Goal: Complete application form

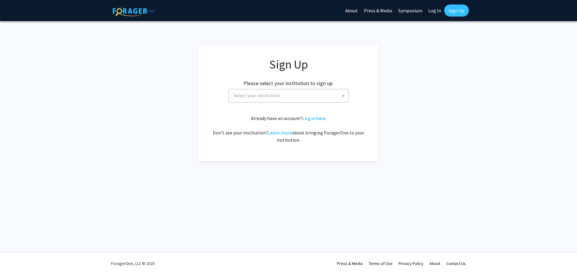
click at [307, 98] on span "Select your institution" at bounding box center [289, 95] width 117 height 12
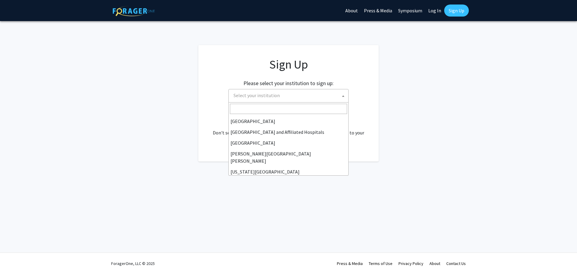
scroll to position [90, 0]
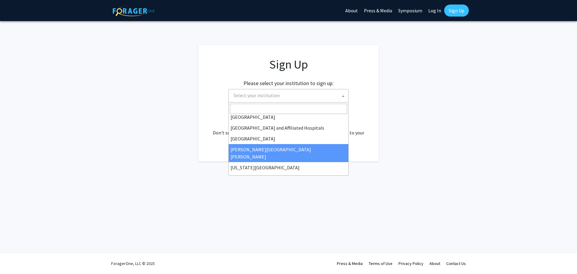
select select "1"
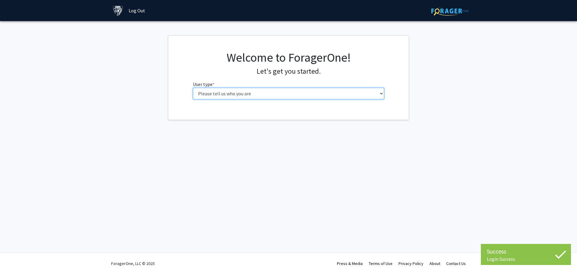
click at [294, 94] on select "Please tell us who you are Undergraduate Student Master's Student Doctoral Cand…" at bounding box center [288, 93] width 191 height 11
select select "2: masters"
click at [193, 88] on select "Please tell us who you are Undergraduate Student Master's Student Doctoral Cand…" at bounding box center [288, 93] width 191 height 11
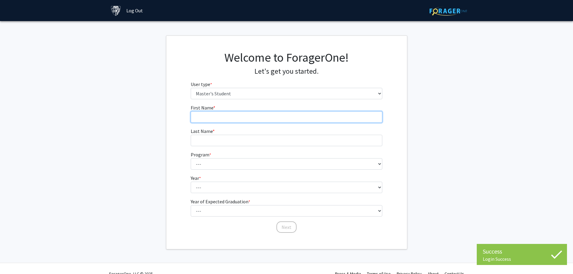
click at [248, 118] on input "First Name * required" at bounding box center [286, 116] width 191 height 11
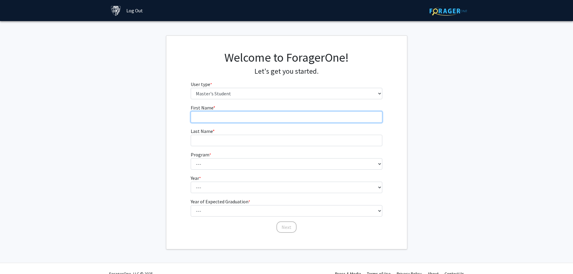
type input "Dylan"
type input "Shurts"
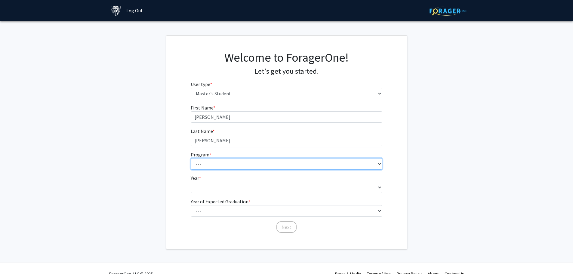
click at [220, 166] on select "--- Anatomy Education Applied and Computational Mathematics Applied Biomedical …" at bounding box center [286, 163] width 191 height 11
select select "115: 115"
click at [191, 158] on select "--- Anatomy Education Applied and Computational Mathematics Applied Biomedical …" at bounding box center [286, 163] width 191 height 11
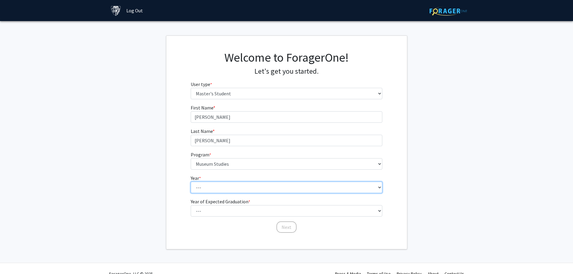
click at [229, 189] on select "--- First Year Second Year" at bounding box center [286, 187] width 191 height 11
select select "2: second_year"
click at [191, 182] on select "--- First Year Second Year" at bounding box center [286, 187] width 191 height 11
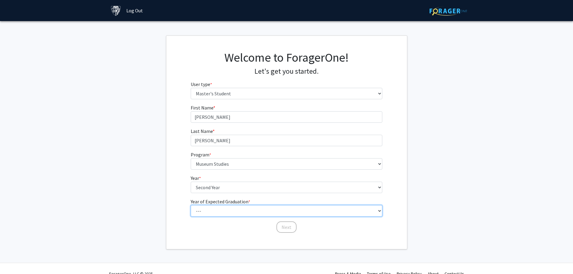
click at [222, 213] on select "--- 2025 2026 2027 2028 2029 2030 2031 2032 2033 2034" at bounding box center [286, 210] width 191 height 11
select select "1: 2025"
click at [191, 205] on select "--- 2025 2026 2027 2028 2029 2030 2031 2032 2033 2034" at bounding box center [286, 210] width 191 height 11
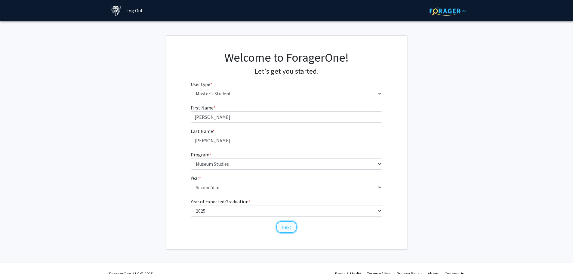
click at [290, 226] on button "Next" at bounding box center [286, 226] width 20 height 11
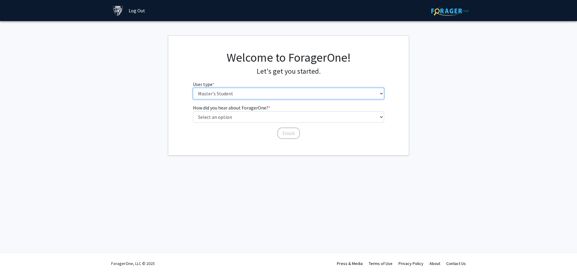
click at [232, 94] on select "Please tell us who you are Undergraduate Student Master's Student Doctoral Cand…" at bounding box center [288, 93] width 191 height 11
click at [200, 194] on div "Skip navigation Log Out Complete your profile × To continue, you need to make s…" at bounding box center [288, 137] width 577 height 274
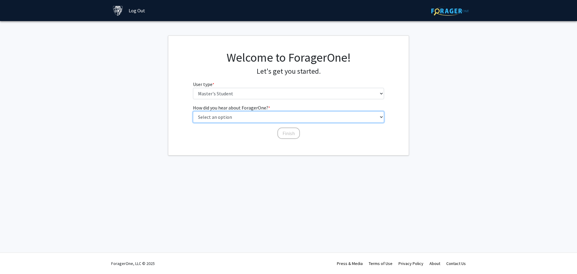
click at [232, 115] on select "Select an option Peer/student recommendation Faculty/staff recommendation Unive…" at bounding box center [288, 116] width 191 height 11
select select "4: university_email"
click at [193, 111] on select "Select an option Peer/student recommendation Faculty/staff recommendation Unive…" at bounding box center [288, 116] width 191 height 11
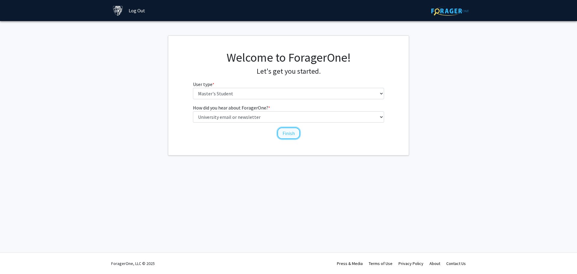
click at [290, 135] on button "Finish" at bounding box center [288, 132] width 23 height 11
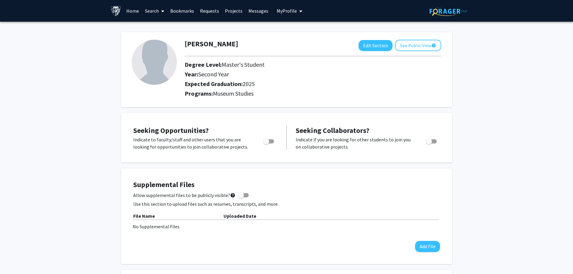
click at [153, 68] on img at bounding box center [154, 62] width 45 height 45
click at [365, 44] on button "Edit Section" at bounding box center [375, 45] width 34 height 11
select select "second_year"
select select "2025"
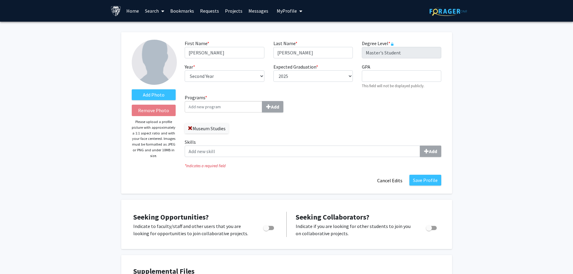
click at [151, 62] on img at bounding box center [154, 62] width 45 height 45
click at [167, 90] on label "Add Photo" at bounding box center [154, 94] width 44 height 11
click at [0, 0] on input "Add Photo" at bounding box center [0, 0] width 0 height 0
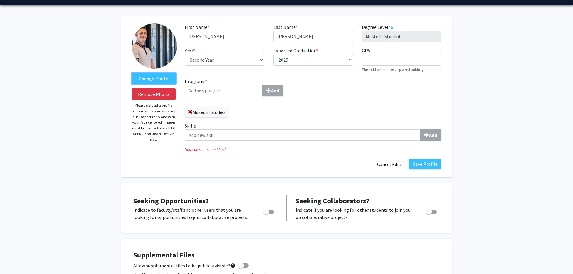
scroll to position [30, 0]
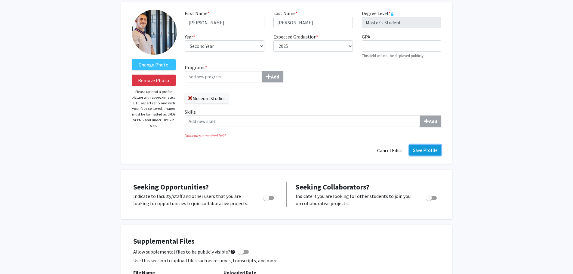
click at [423, 151] on button "Save Profile" at bounding box center [425, 150] width 32 height 11
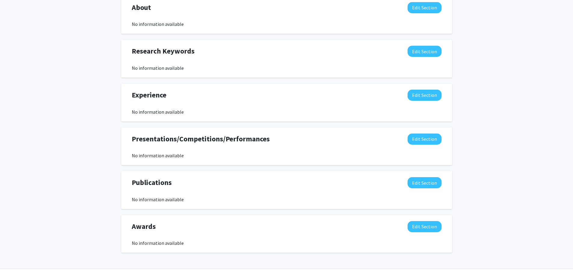
scroll to position [260, 0]
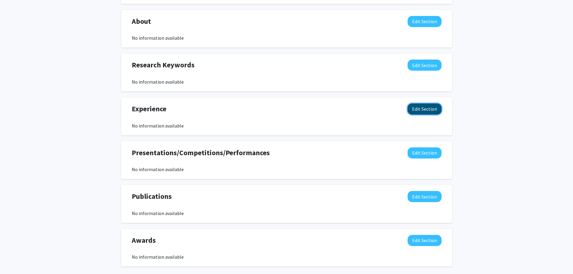
click at [433, 110] on button "Edit Section" at bounding box center [424, 108] width 34 height 11
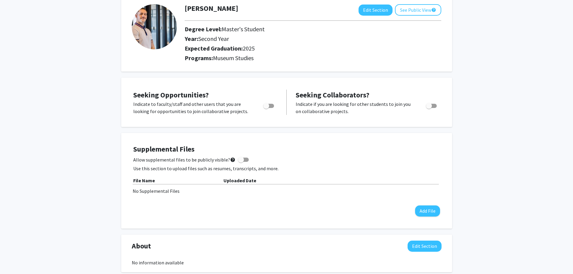
scroll to position [20, 0]
